Goal: Navigation & Orientation: Go to known website

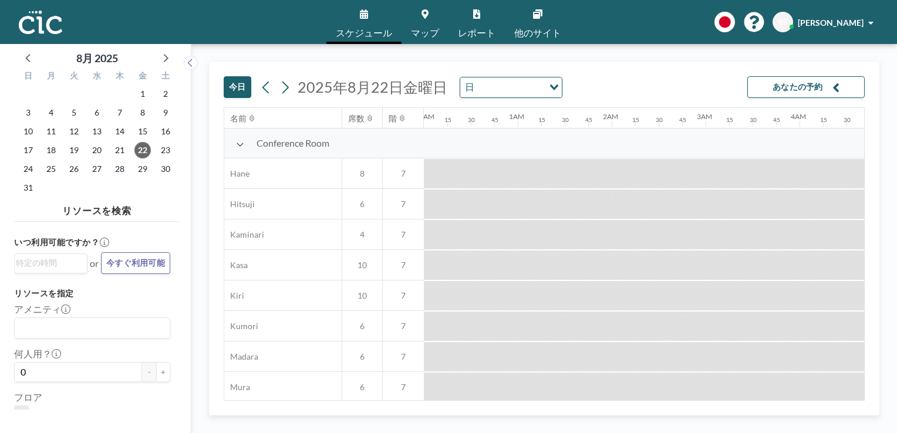
scroll to position [0, 1314]
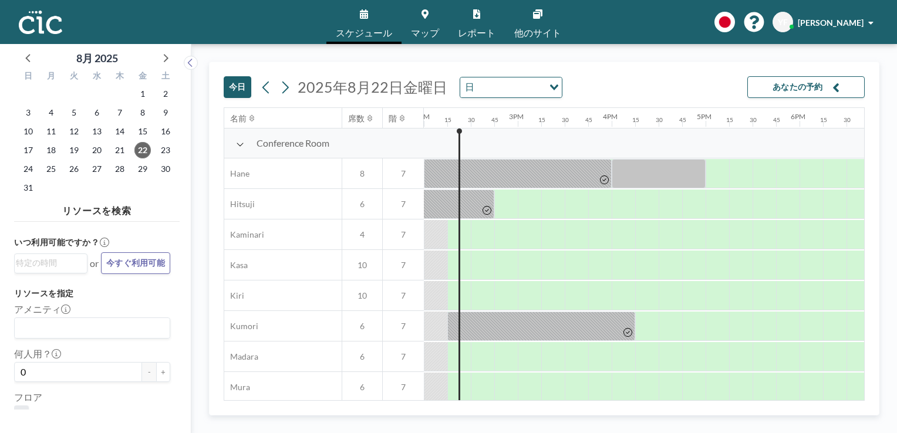
click at [34, 26] on img at bounding box center [40, 22] width 43 height 23
click at [35, 26] on img at bounding box center [40, 22] width 43 height 23
click at [43, 23] on img at bounding box center [40, 22] width 43 height 23
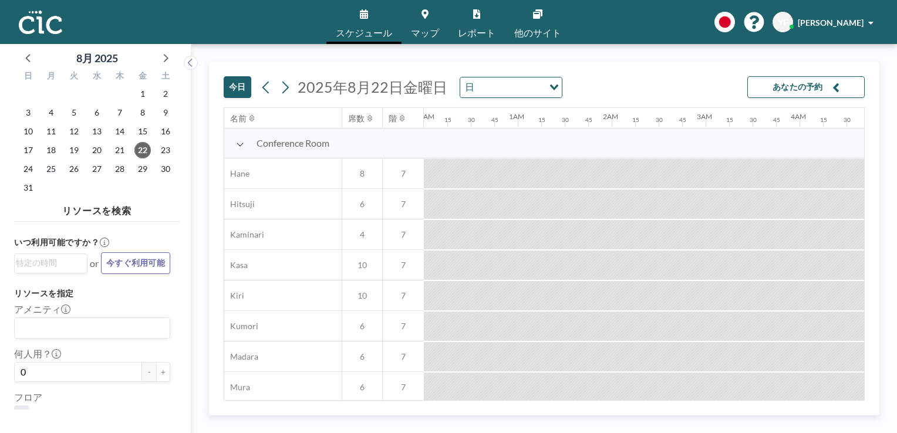
scroll to position [0, 1314]
